Goal: Check status

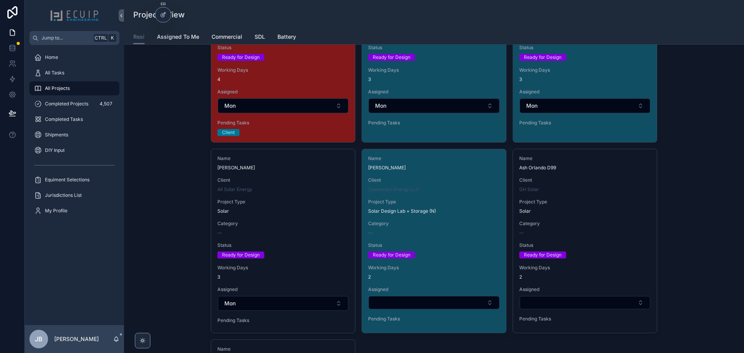
scroll to position [1545, 0]
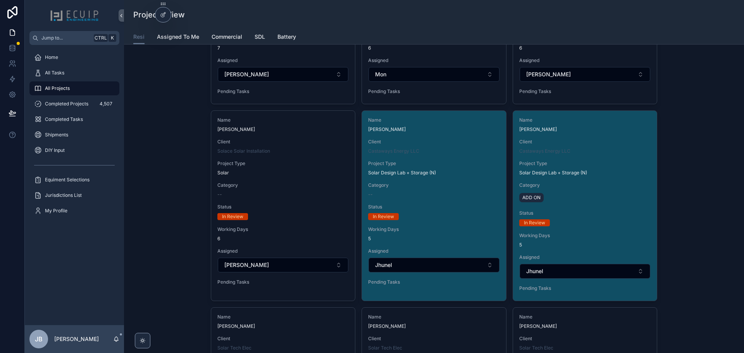
scroll to position [2591, 0]
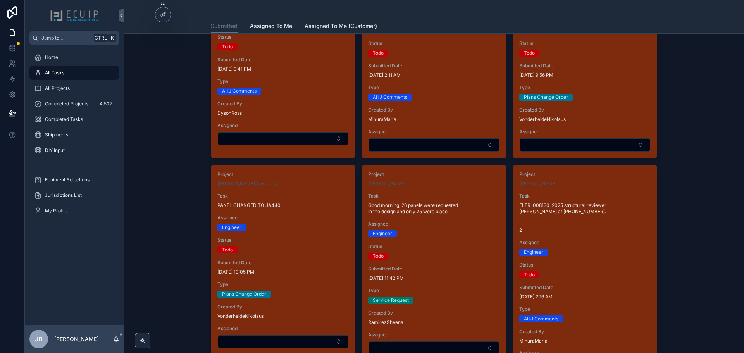
scroll to position [542, 0]
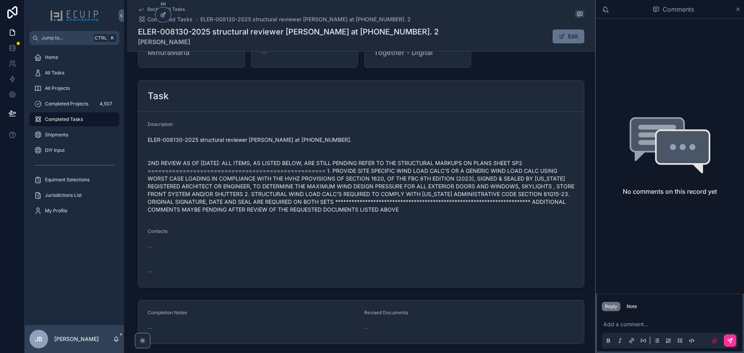
scroll to position [271, 0]
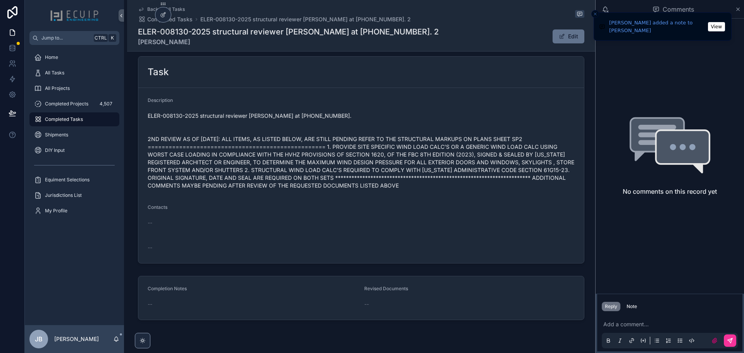
click at [714, 27] on button "View" at bounding box center [716, 26] width 17 height 9
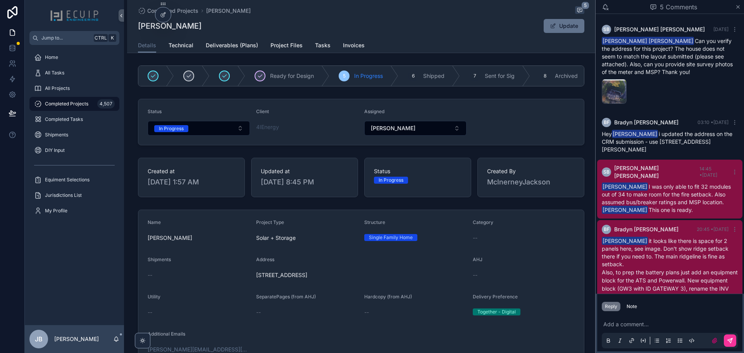
scroll to position [84, 0]
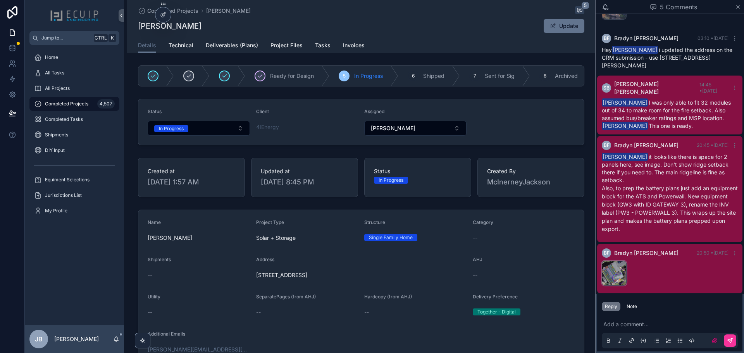
click at [0, 0] on div "image .png" at bounding box center [0, 0] width 0 height 0
